Goal: Ask a question: Seek information or help from site administrators or community

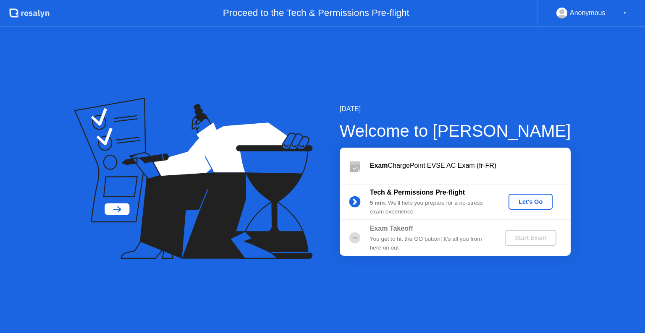
click at [527, 193] on div "Tech & Permissions Pre-flight 5 min : We’ll help you prepare for a no-stress ex…" at bounding box center [455, 202] width 231 height 36
click at [519, 200] on div "Let's Go" at bounding box center [530, 202] width 37 height 7
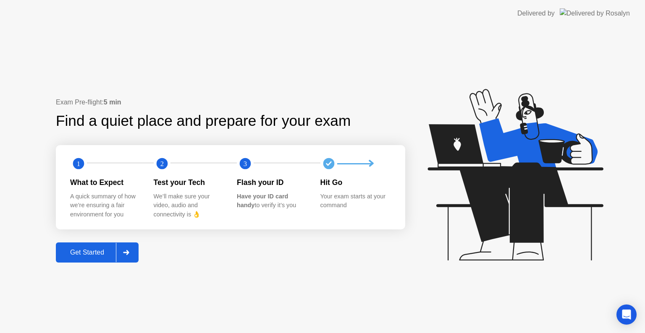
click at [127, 257] on div at bounding box center [126, 252] width 20 height 19
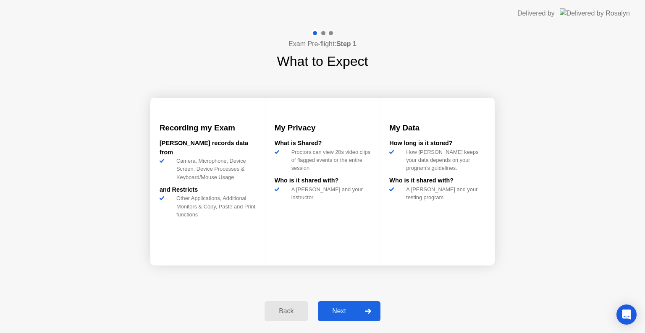
click at [376, 310] on div at bounding box center [368, 311] width 20 height 19
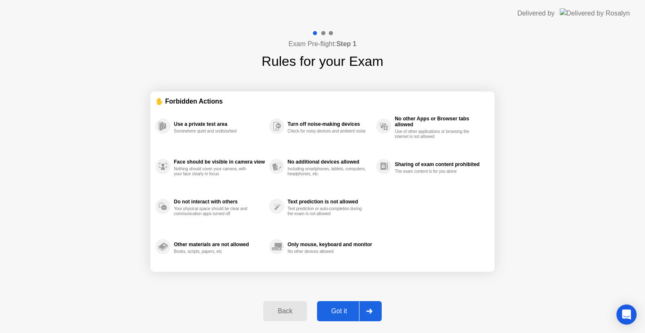
click at [372, 310] on icon at bounding box center [369, 311] width 6 height 5
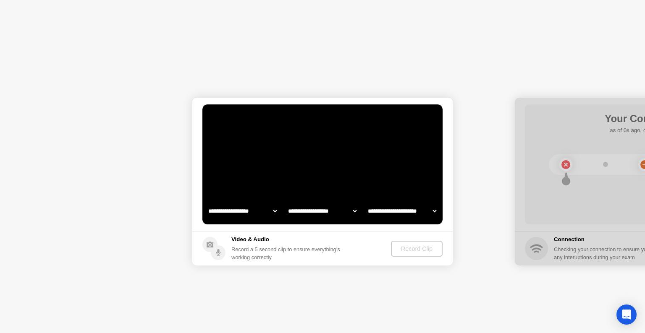
select select "**********"
select select "*******"
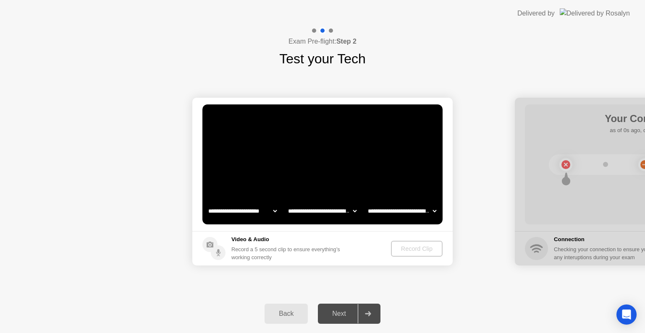
click at [417, 210] on select "**********" at bounding box center [402, 211] width 72 height 17
click at [366, 203] on select "**********" at bounding box center [402, 211] width 72 height 17
click at [409, 247] on div "Record Clip" at bounding box center [417, 249] width 45 height 7
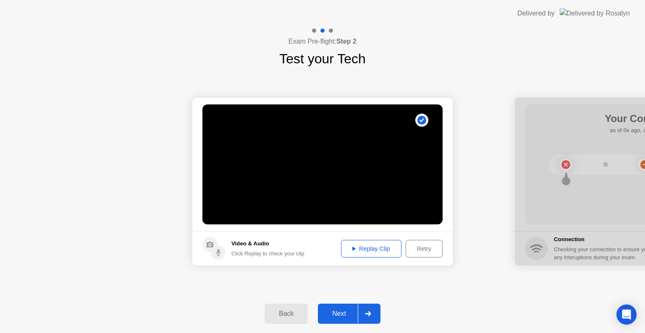
click at [369, 315] on icon at bounding box center [368, 314] width 6 height 5
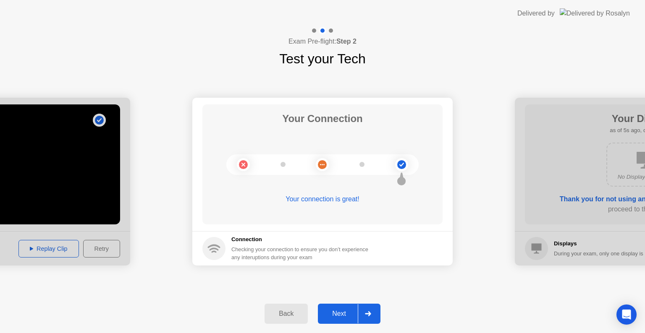
click at [372, 313] on div at bounding box center [368, 313] width 20 height 19
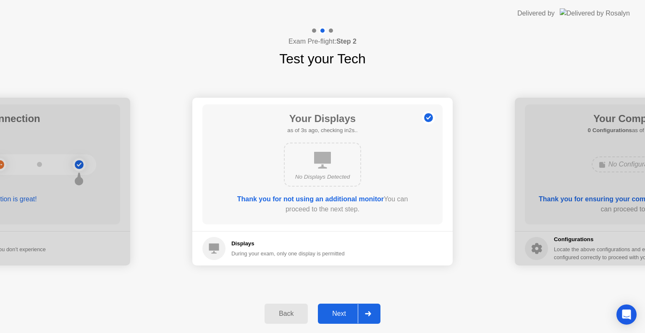
click at [374, 312] on div at bounding box center [368, 313] width 20 height 19
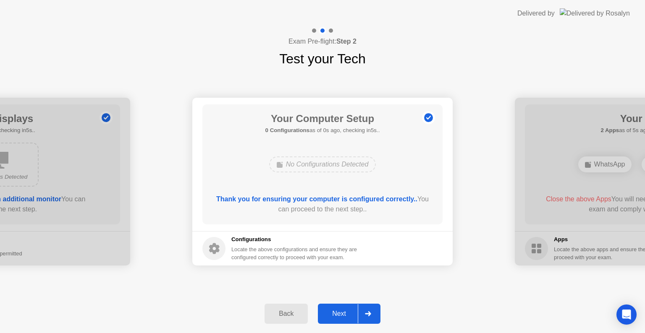
click at [374, 312] on div at bounding box center [368, 313] width 20 height 19
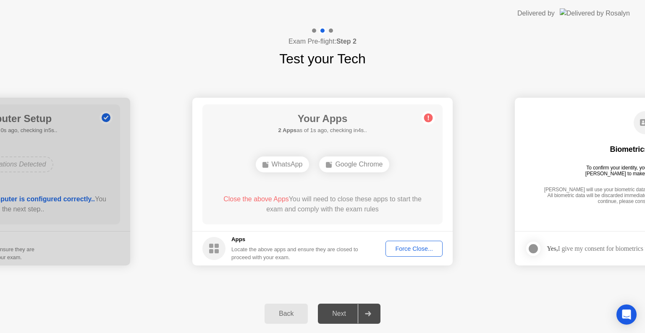
click at [417, 251] on div "Force Close..." at bounding box center [413, 249] width 51 height 7
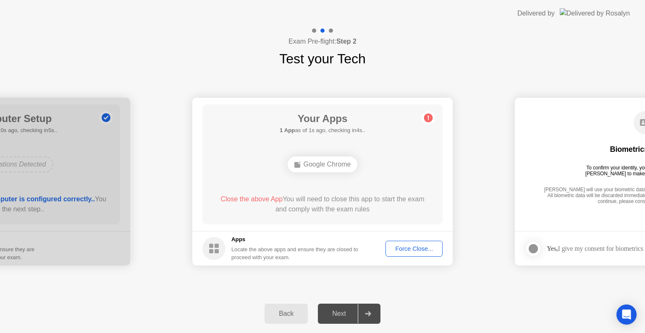
click at [415, 248] on div "Force Close..." at bounding box center [413, 249] width 51 height 7
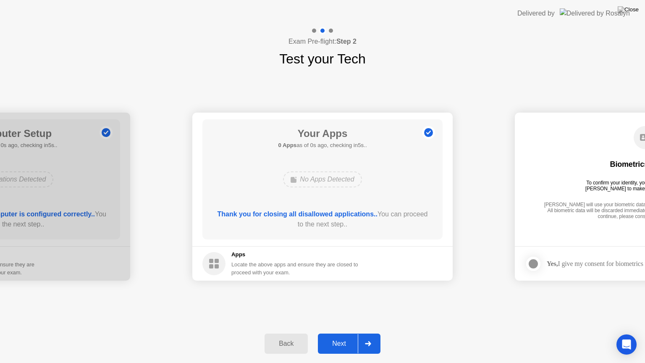
click at [412, 256] on footer "Apps Locate the above apps and ensure they are closed to proceed with your exam." at bounding box center [322, 263] width 260 height 34
click at [372, 333] on div at bounding box center [368, 343] width 20 height 19
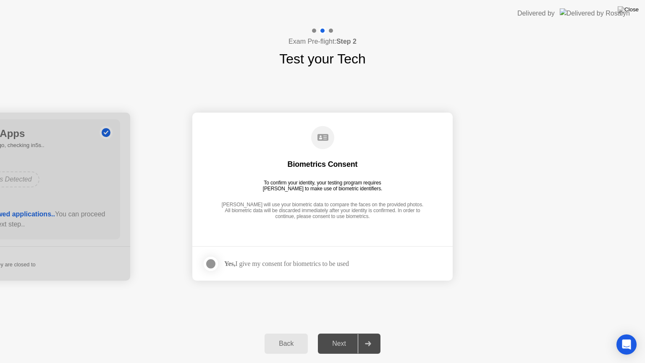
click at [212, 270] on label at bounding box center [213, 263] width 22 height 17
click at [365, 333] on div at bounding box center [368, 343] width 20 height 19
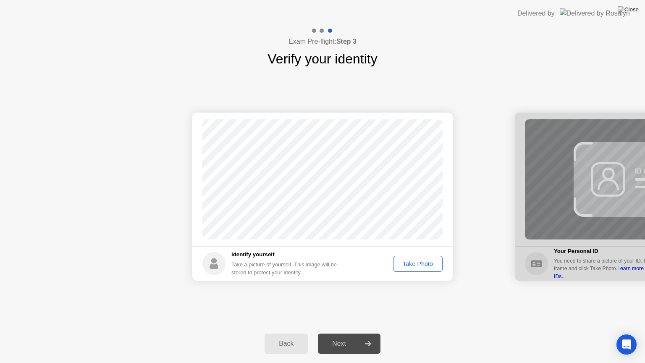
click at [415, 260] on div "Take Photo" at bounding box center [418, 263] width 44 height 7
click at [371, 333] on icon at bounding box center [368, 343] width 6 height 5
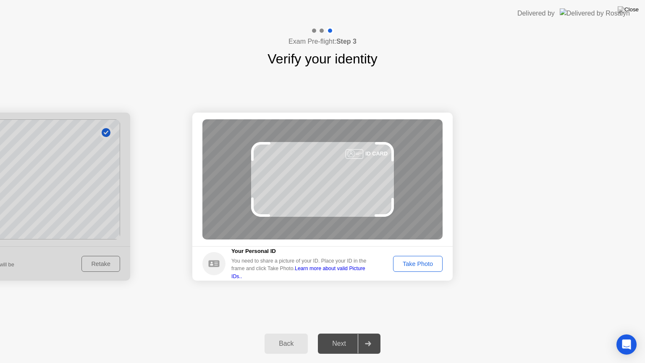
click at [418, 265] on div "Take Photo" at bounding box center [418, 263] width 44 height 7
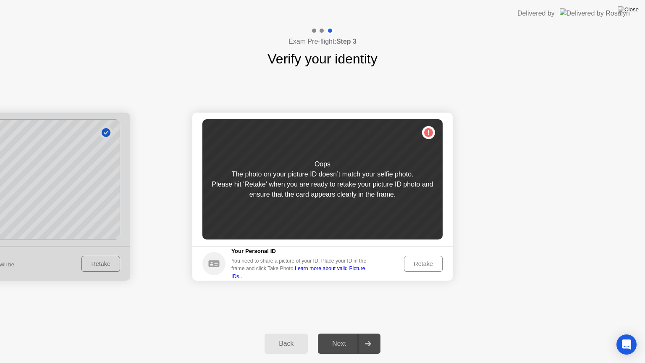
click at [419, 254] on footer "Your Personal ID You need to share a picture of your ID. Place your ID in the f…" at bounding box center [322, 263] width 260 height 34
click at [415, 269] on button "Retake" at bounding box center [423, 264] width 39 height 16
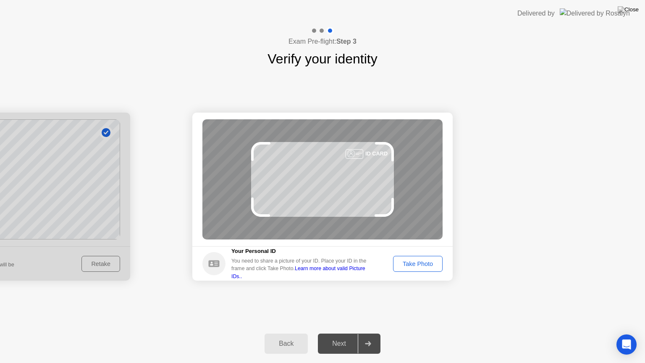
click at [428, 271] on button "Take Photo" at bounding box center [418, 264] width 50 height 16
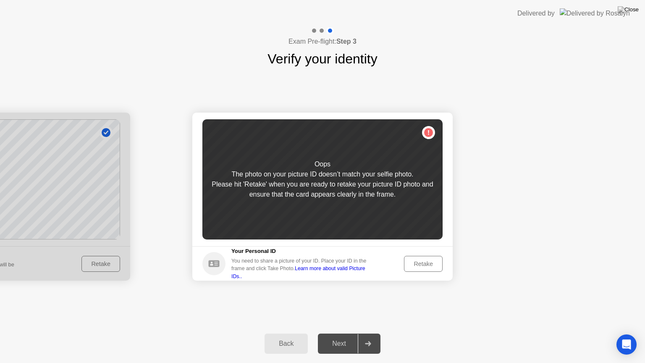
click at [276, 333] on button "Back" at bounding box center [286, 343] width 43 height 20
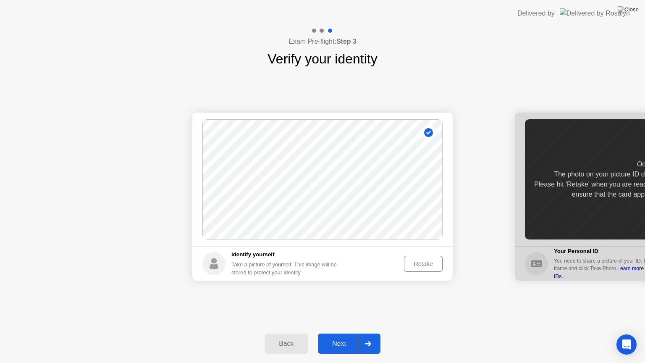
click at [433, 260] on div "Retake" at bounding box center [423, 263] width 33 height 7
click at [423, 264] on div "Take Photo" at bounding box center [418, 263] width 44 height 7
click at [373, 333] on div at bounding box center [368, 343] width 20 height 19
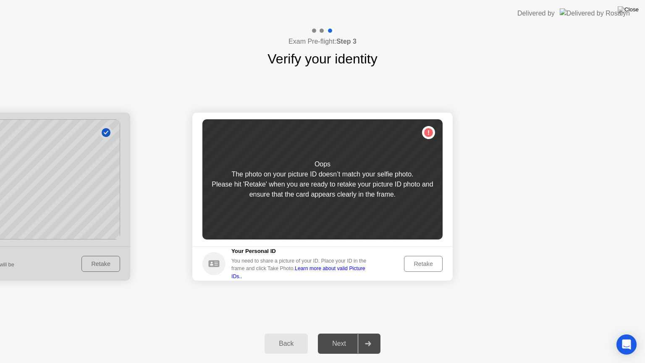
click at [424, 271] on footer "Your Personal ID You need to share a picture of your ID. Place your ID in the f…" at bounding box center [322, 263] width 260 height 34
click at [425, 265] on div "Retake" at bounding box center [423, 263] width 33 height 7
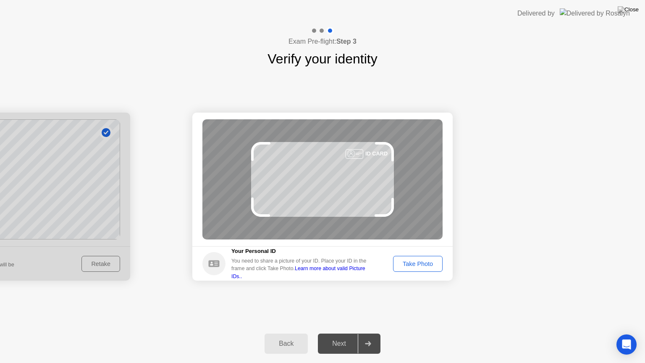
click at [433, 265] on div "Take Photo" at bounding box center [418, 263] width 44 height 7
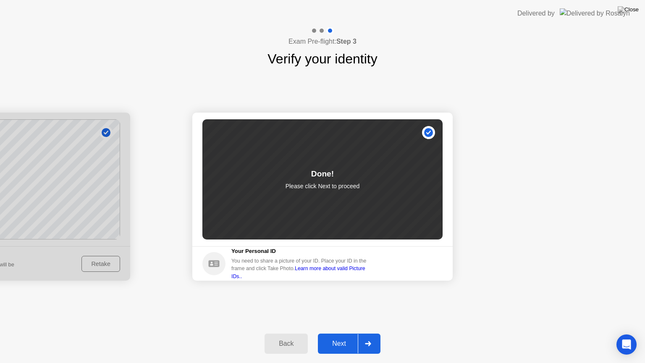
click at [371, 333] on div at bounding box center [368, 343] width 20 height 19
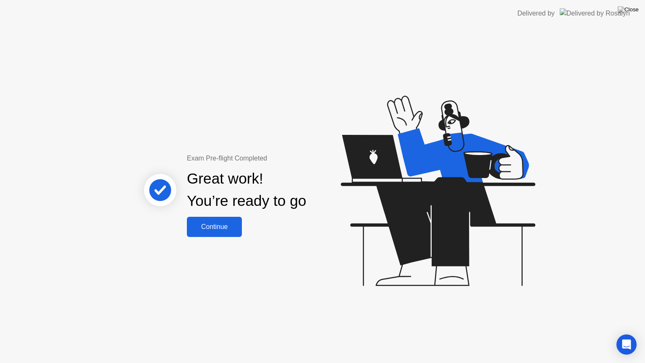
click at [214, 227] on div "Continue" at bounding box center [214, 227] width 50 height 8
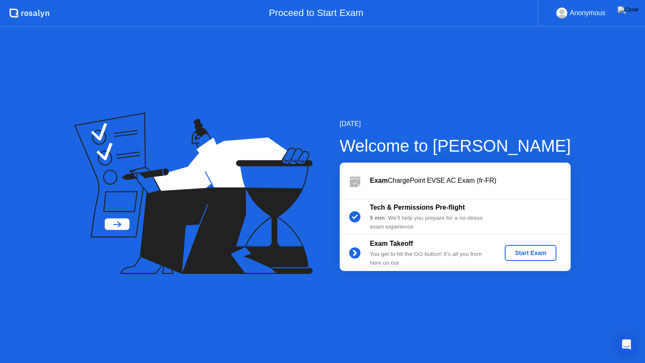
click at [528, 248] on button "Start Exam" at bounding box center [531, 253] width 52 height 16
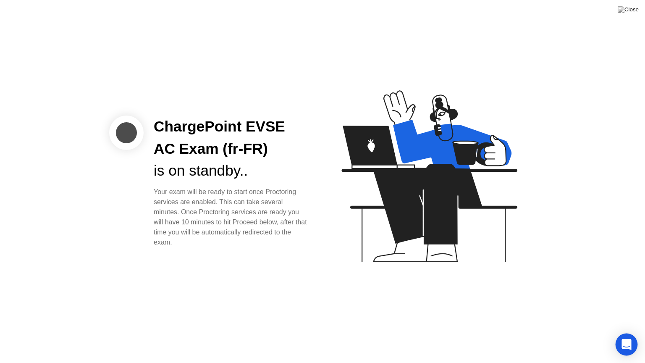
click at [627, 333] on div "Open Intercom Messenger" at bounding box center [627, 344] width 22 height 22
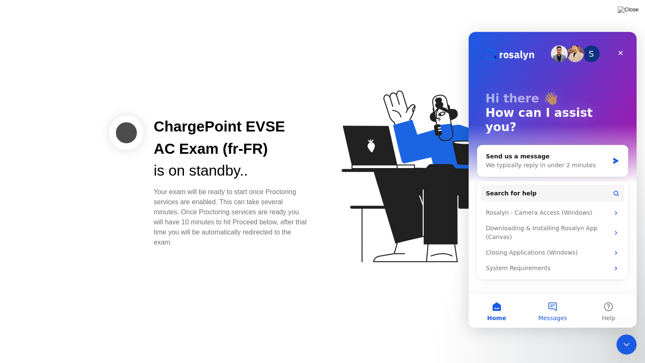
click at [556, 310] on button "Messages" at bounding box center [553, 311] width 56 height 34
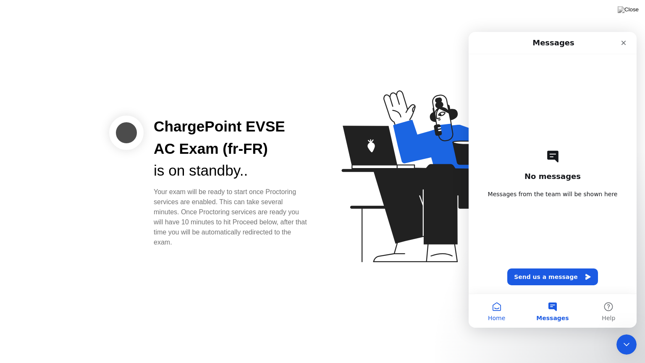
click at [503, 307] on button "Home" at bounding box center [497, 311] width 56 height 34
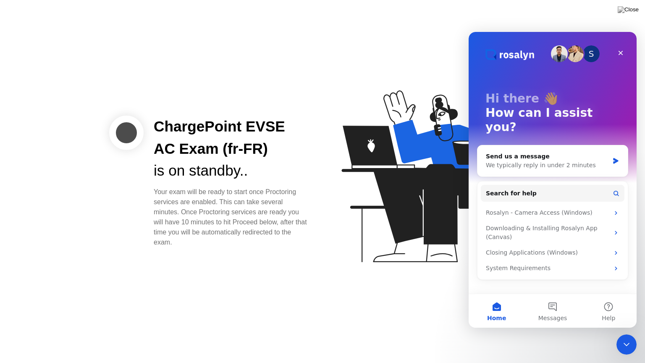
click at [323, 21] on div "ChargePoint EVSE AC Exam (fr-FR) is on standby.. Your exam will be ready to sta…" at bounding box center [322, 181] width 645 height 363
click at [625, 52] on div "Close" at bounding box center [620, 52] width 15 height 15
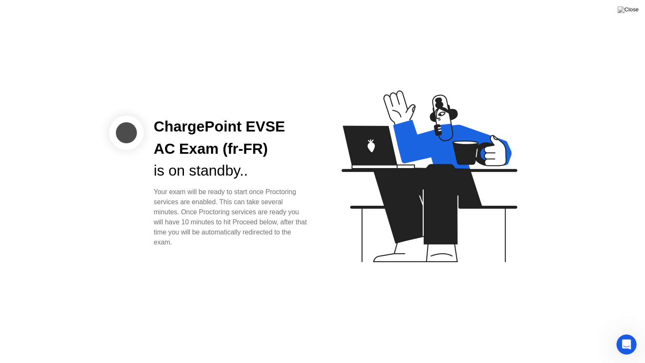
click at [256, 312] on div "ChargePoint EVSE AC Exam (fr-FR) is on standby.. Your exam will be ready to sta…" at bounding box center [322, 181] width 645 height 363
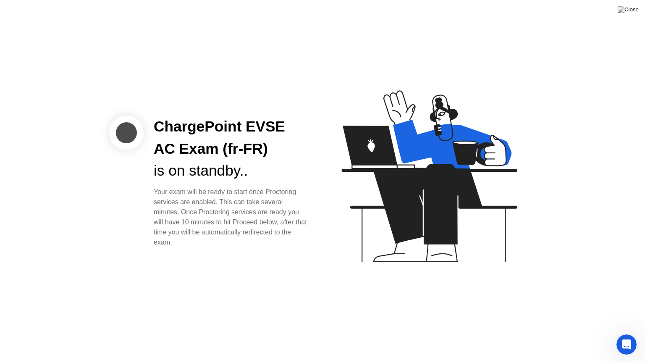
click at [256, 312] on div "ChargePoint EVSE AC Exam (fr-FR) is on standby.. Your exam will be ready to sta…" at bounding box center [322, 181] width 645 height 363
drag, startPoint x: 189, startPoint y: 166, endPoint x: 194, endPoint y: 207, distance: 41.0
click at [194, 207] on div "ChargePoint EVSE AC Exam (fr-FR) is on standby.. Your exam will be ready to sta…" at bounding box center [232, 181] width 176 height 132
click at [194, 207] on div "Your exam will be ready to start once Proctoring services are enabled. This can…" at bounding box center [231, 217] width 155 height 60
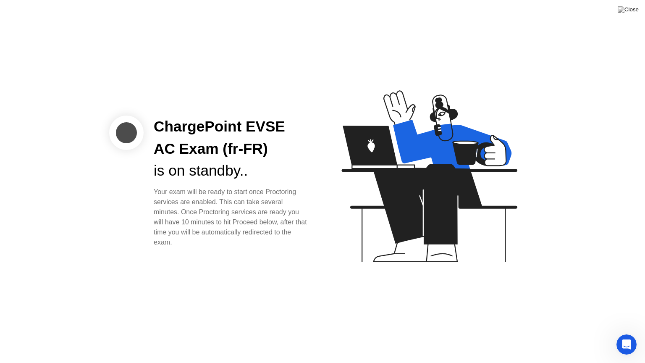
click at [210, 163] on div "is on standby.." at bounding box center [231, 171] width 155 height 22
click at [616, 333] on div "Open Intercom Messenger" at bounding box center [625, 343] width 28 height 28
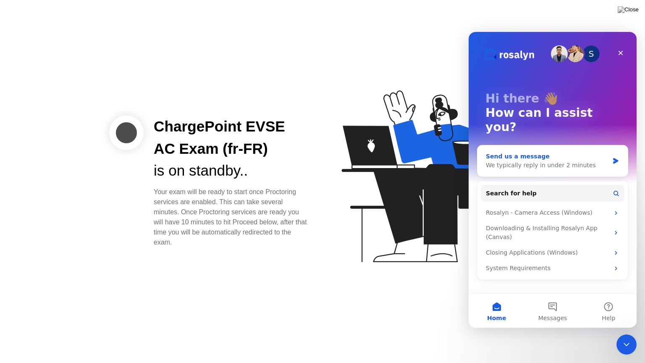
click at [521, 161] on div "We typically reply in under 2 minutes" at bounding box center [547, 165] width 123 height 9
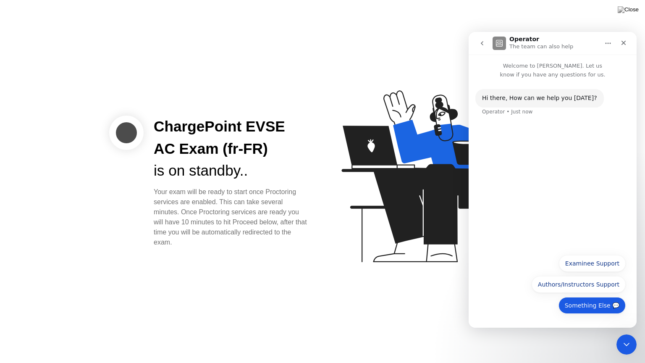
click at [586, 306] on button "Something Else 💬" at bounding box center [592, 305] width 67 height 17
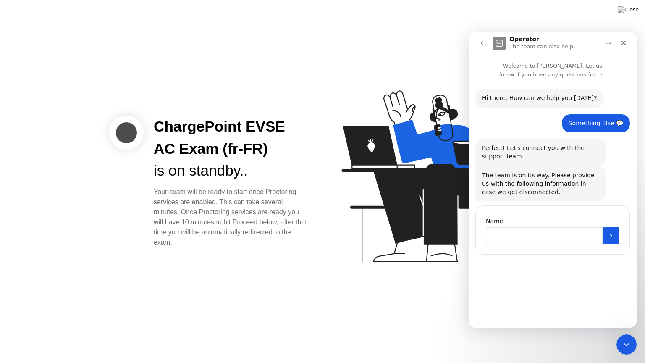
click at [508, 235] on input "Name" at bounding box center [544, 235] width 117 height 17
type input "******"
click at [604, 233] on button "Submit" at bounding box center [611, 235] width 17 height 17
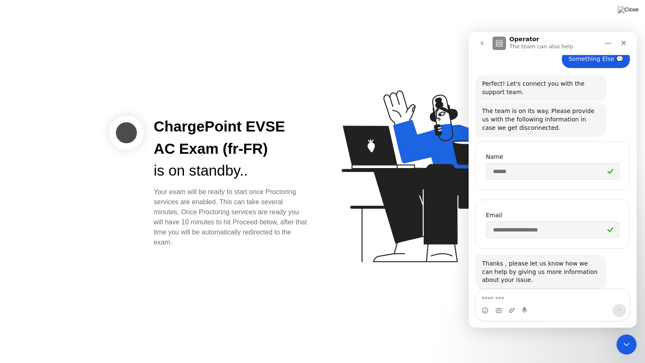
scroll to position [81, 0]
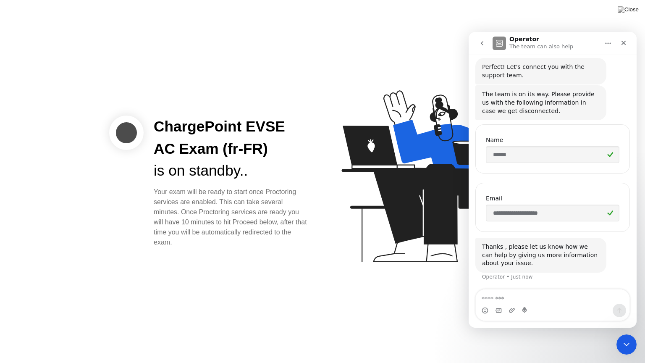
click at [499, 297] on textarea "Message…" at bounding box center [553, 296] width 154 height 14
type textarea "**********"
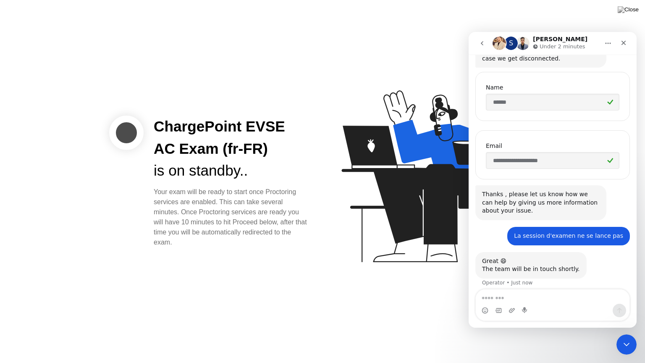
scroll to position [139, 0]
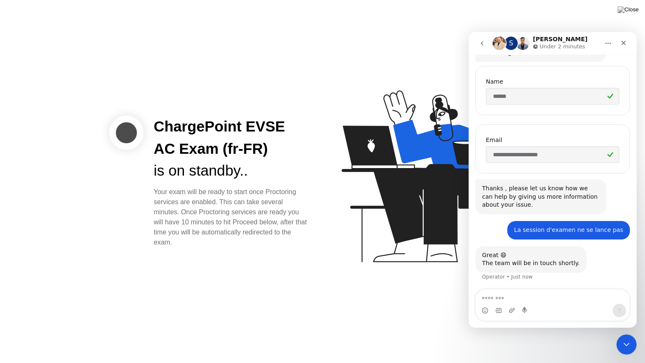
click at [507, 294] on textarea "Message…" at bounding box center [553, 296] width 154 height 14
type textarea "*"
type textarea "**********"
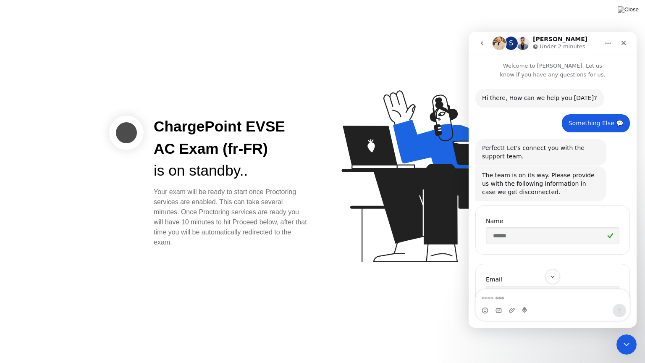
scroll to position [165, 0]
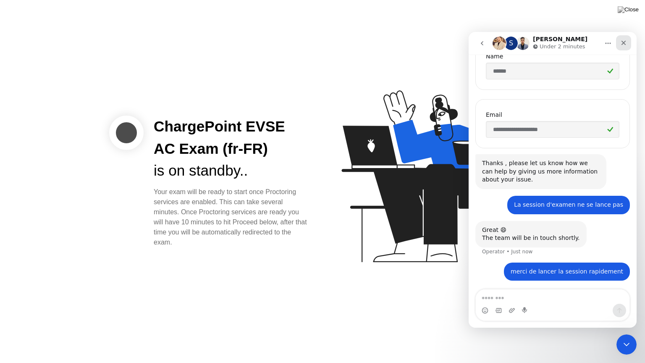
click at [626, 42] on icon "Close" at bounding box center [623, 42] width 7 height 7
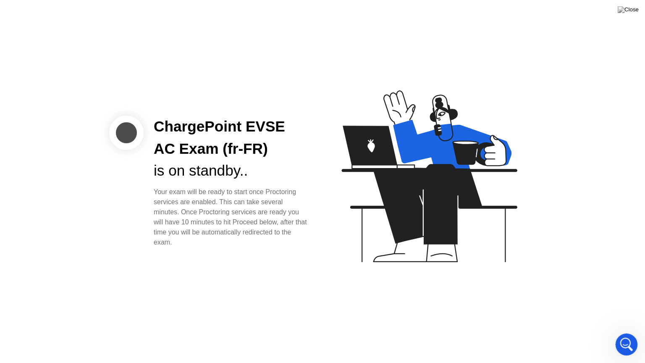
click at [620, 333] on div "Open Intercom Messenger" at bounding box center [625, 343] width 28 height 28
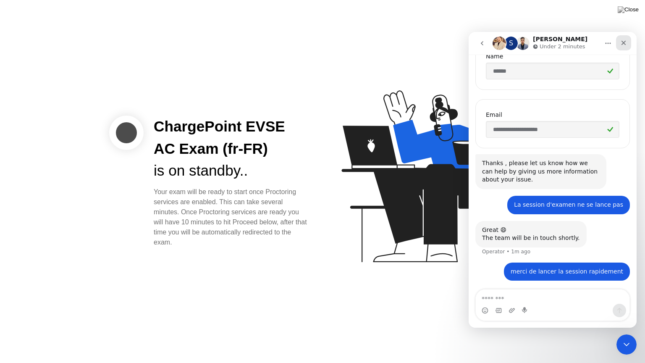
click at [627, 41] on div "Close" at bounding box center [623, 42] width 15 height 15
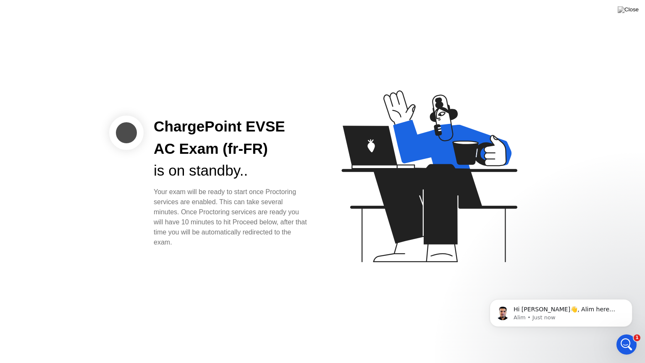
scroll to position [234, 0]
click at [574, 311] on p "Hi [PERSON_NAME]👋, Alim here from [PERSON_NAME] Support Team. Please note that …" at bounding box center [568, 309] width 108 height 8
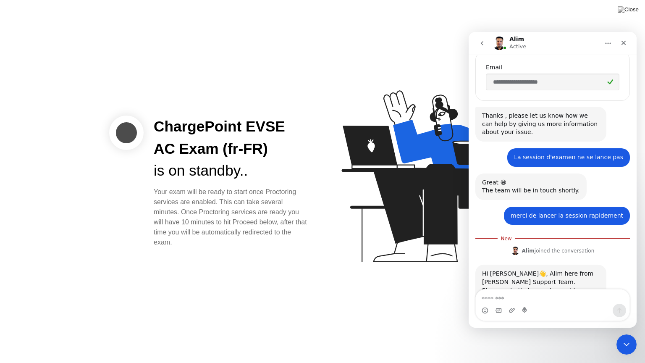
scroll to position [247, 0]
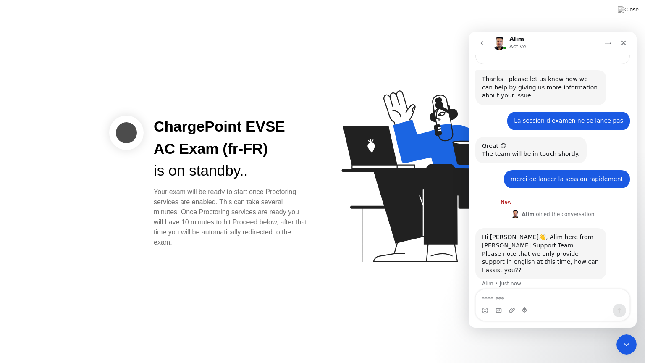
click at [504, 298] on textarea "Message…" at bounding box center [553, 296] width 154 height 14
click at [486, 298] on textarea "Message…" at bounding box center [553, 296] width 154 height 14
click at [496, 299] on textarea "Message…" at bounding box center [553, 296] width 154 height 14
type textarea "**********"
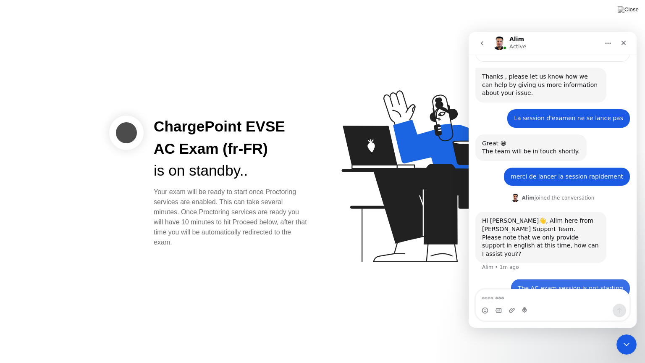
scroll to position [259, 0]
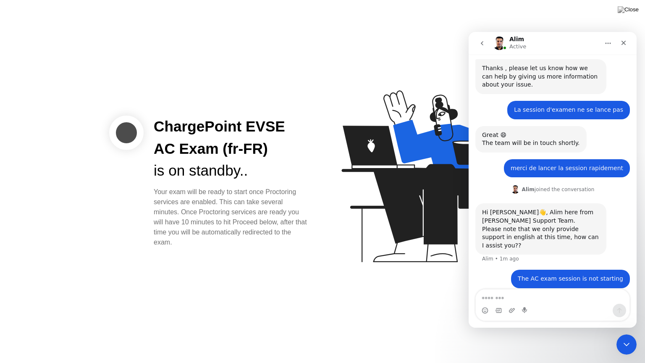
click at [543, 297] on textarea "Message…" at bounding box center [553, 296] width 154 height 14
click at [526, 294] on textarea "Message…" at bounding box center [553, 296] width 154 height 14
type textarea "*"
type textarea "**********"
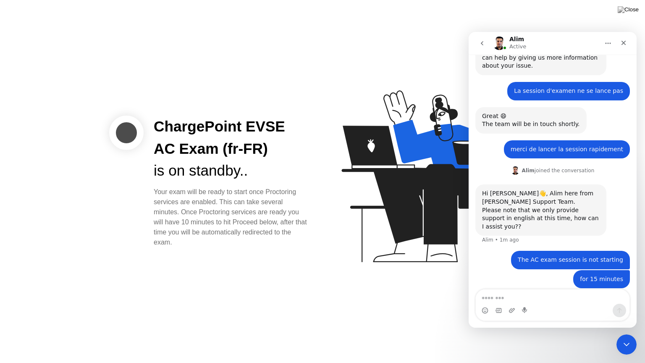
click at [467, 128] on icon at bounding box center [427, 180] width 217 height 215
click at [627, 333] on icon "Close Intercom Messenger" at bounding box center [625, 343] width 10 height 10
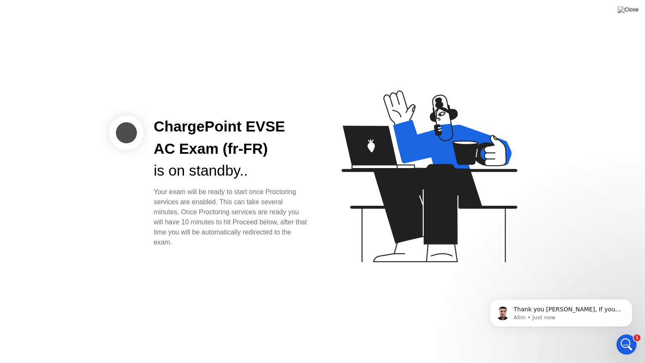
scroll to position [365, 0]
click at [567, 310] on p "Thank you [PERSON_NAME], If you are in standby mode and have waited for over 10…" at bounding box center [568, 309] width 108 height 8
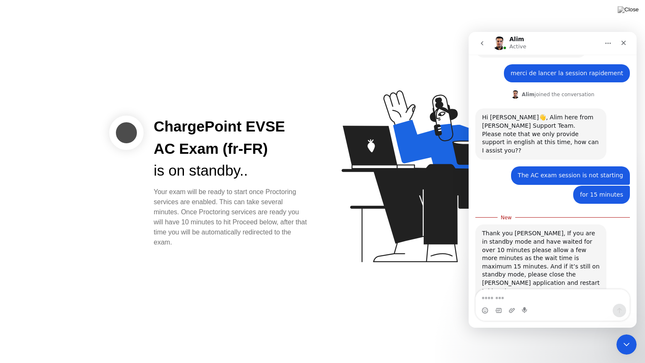
scroll to position [378, 0]
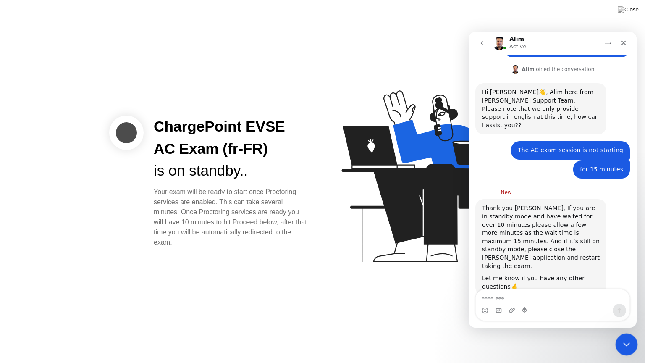
click at [632, 333] on div "Close Intercom Messenger" at bounding box center [625, 343] width 20 height 20
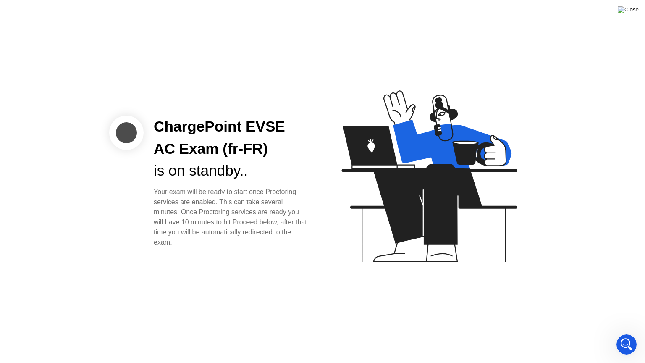
click at [635, 12] on img at bounding box center [628, 9] width 21 height 7
